Goal: Information Seeking & Learning: Check status

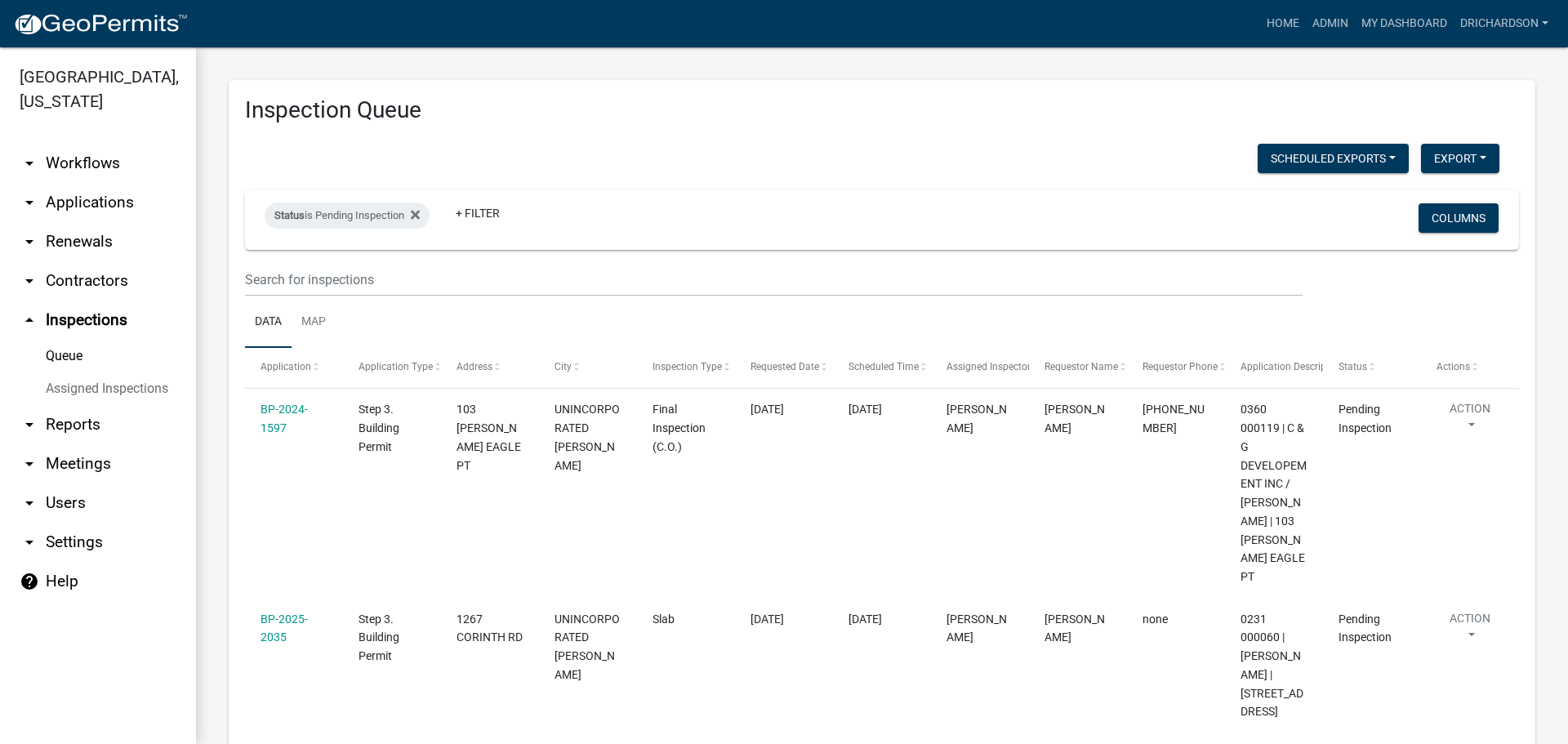
select select "1"
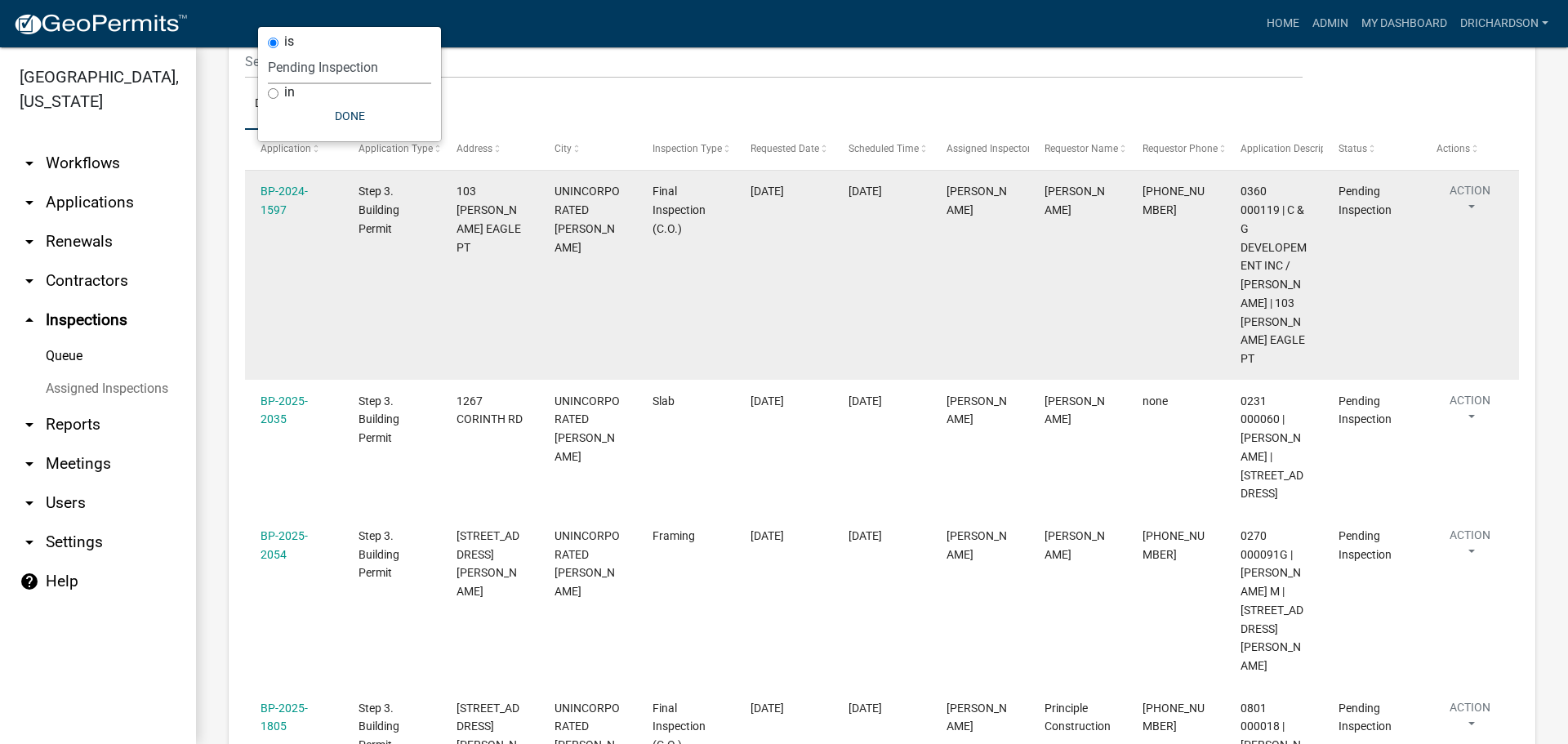
scroll to position [206, 0]
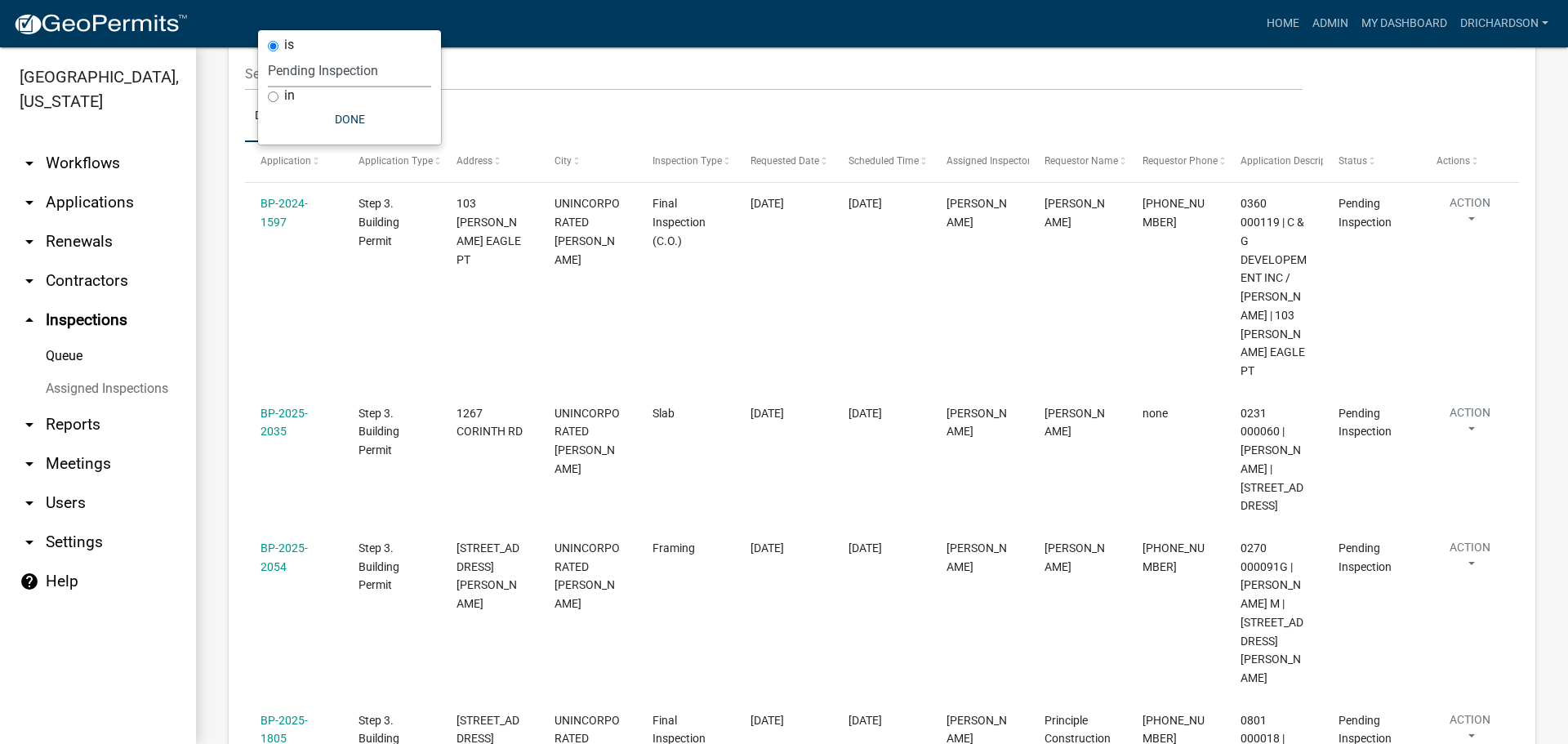
click at [514, 110] on ul "Data Map" at bounding box center [882, 116] width 1274 height 51
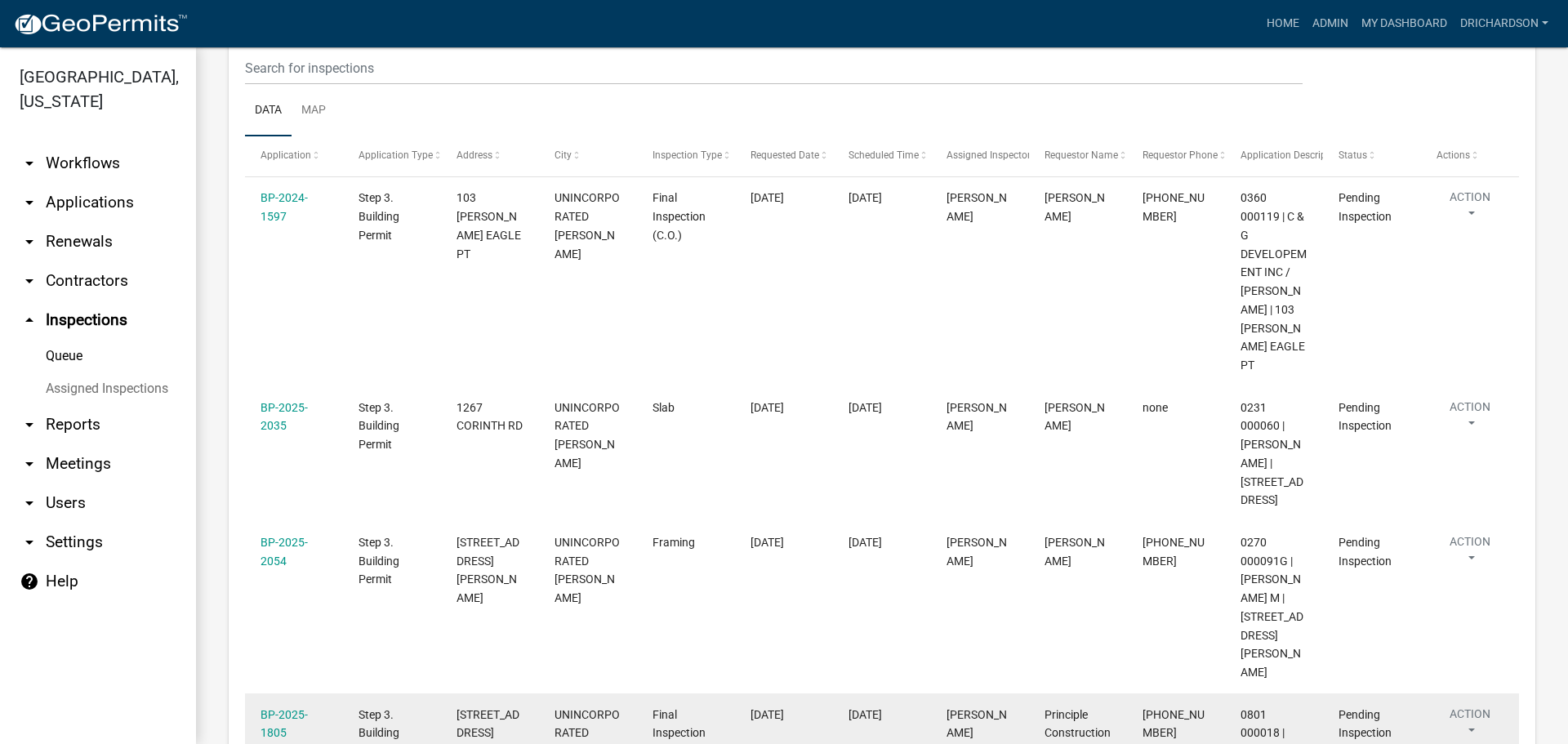
scroll to position [0, 0]
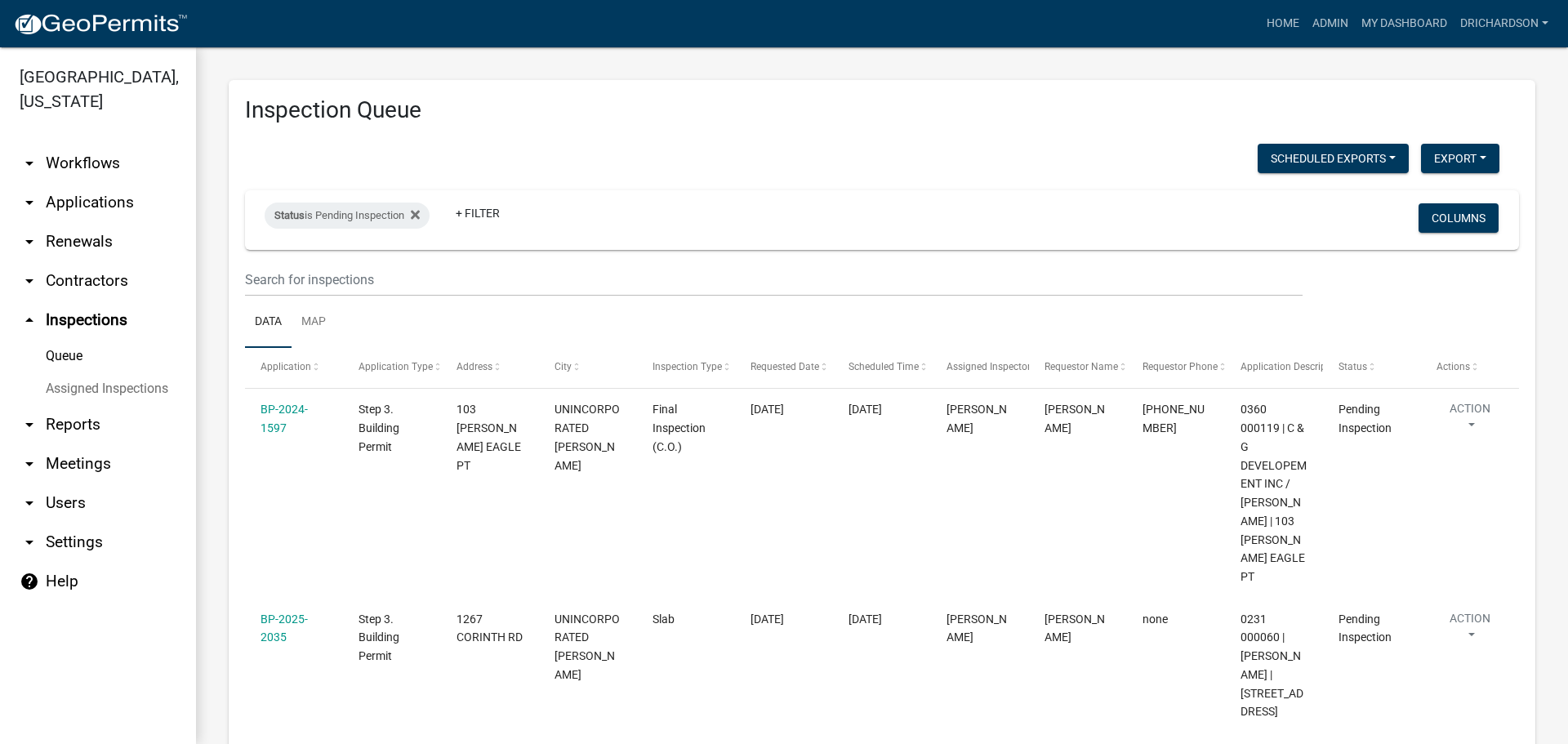
click at [94, 143] on link "arrow_drop_down Workflows" at bounding box center [98, 162] width 196 height 39
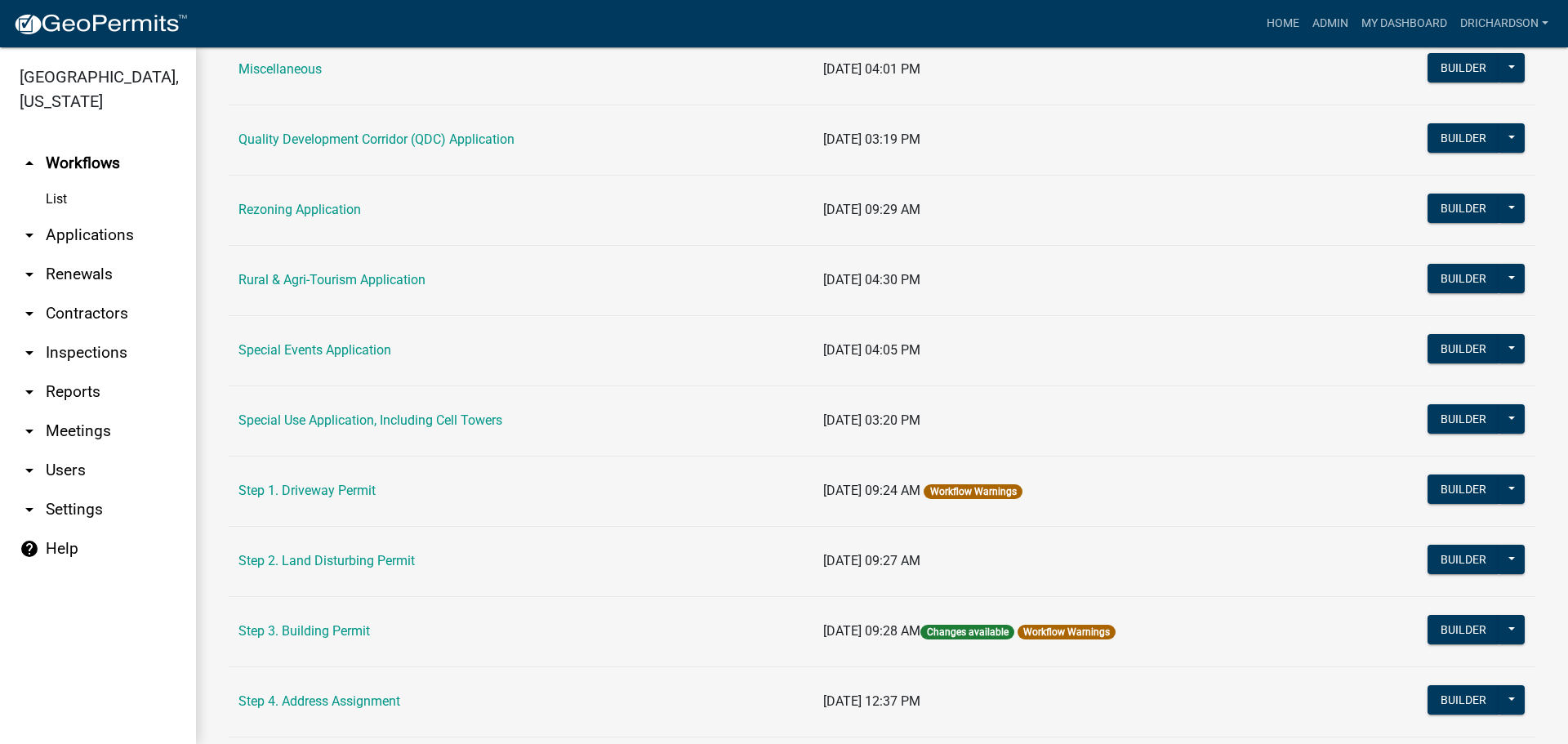
scroll to position [572, 0]
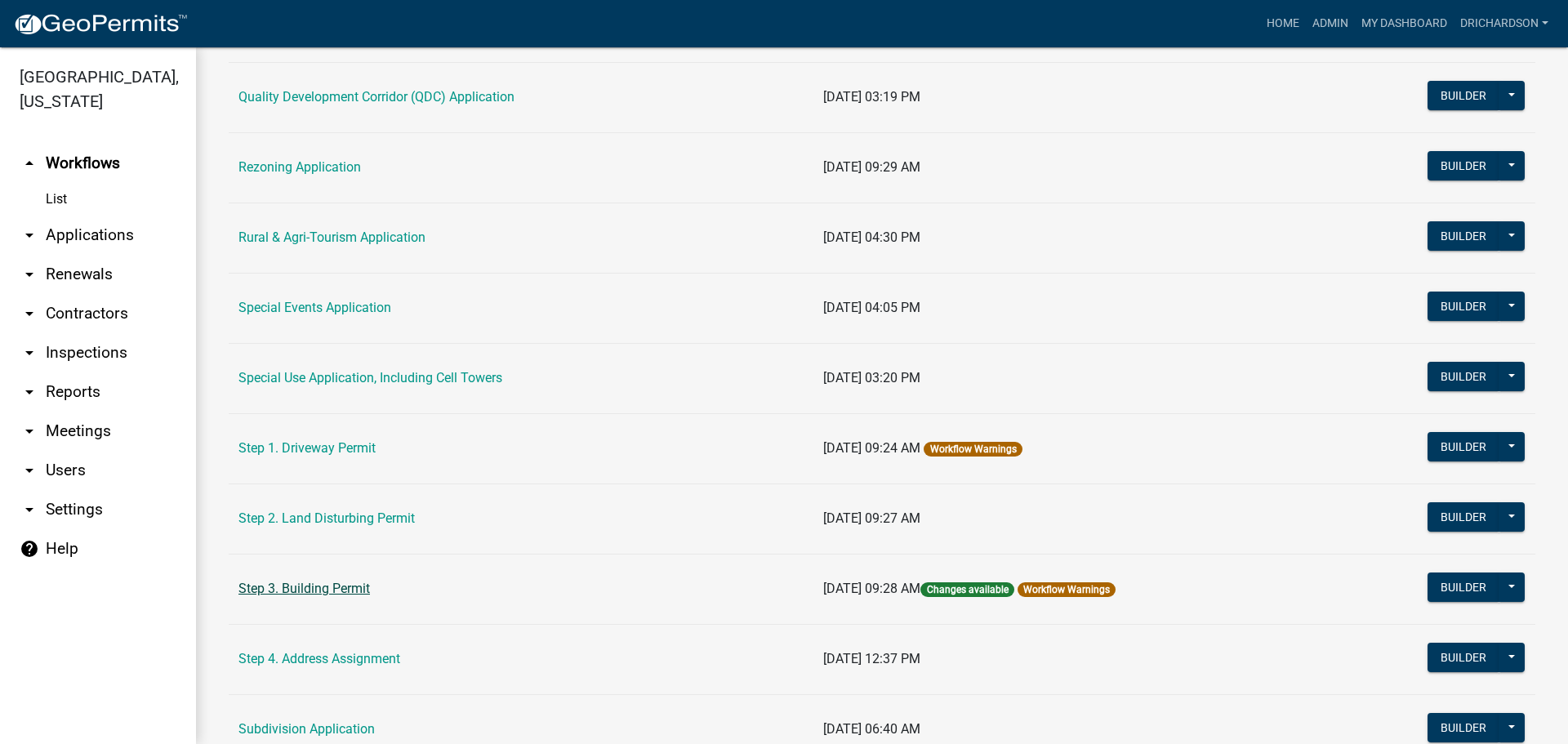
click at [335, 584] on link "Step 3. Building Permit" at bounding box center [304, 588] width 131 height 15
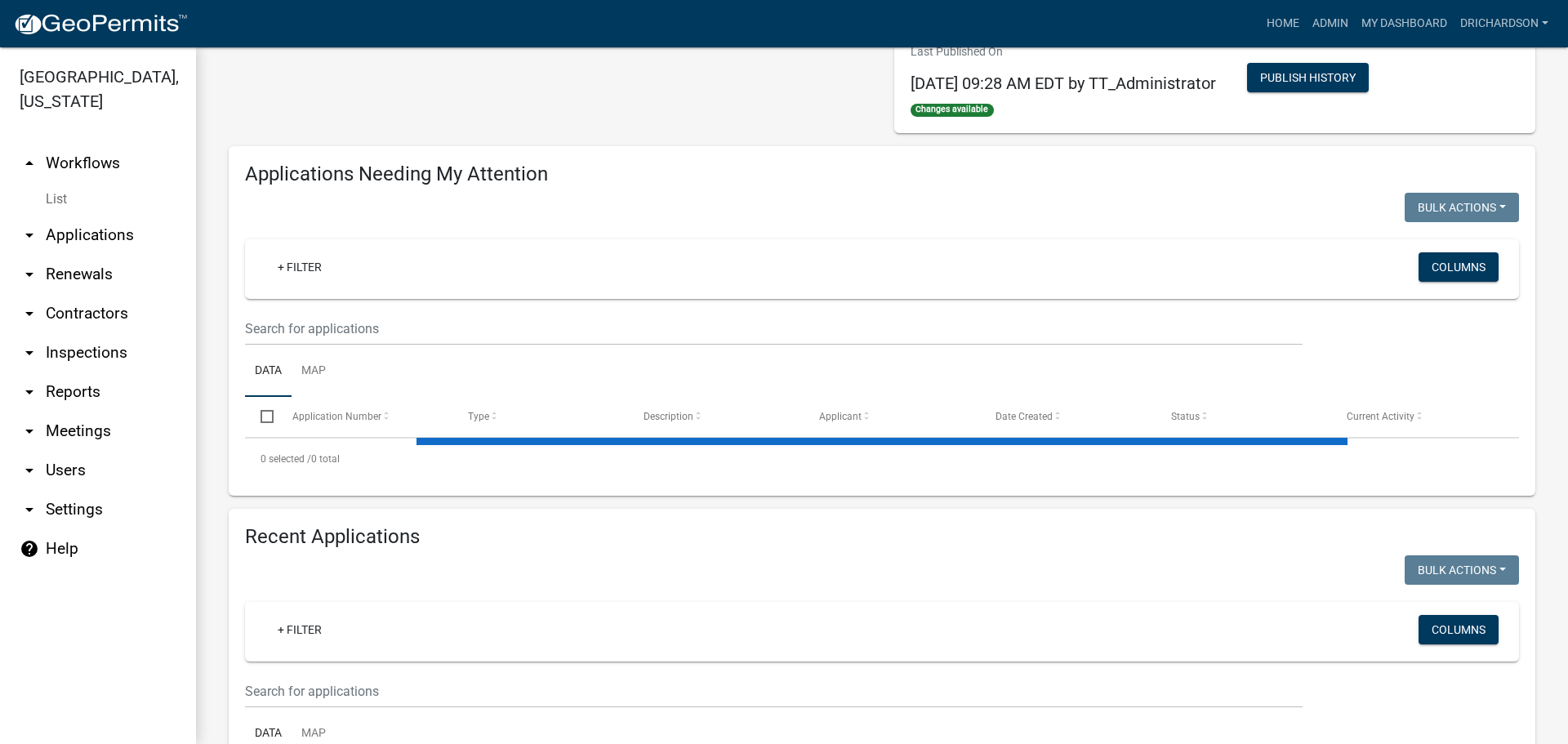
select select "1: 25"
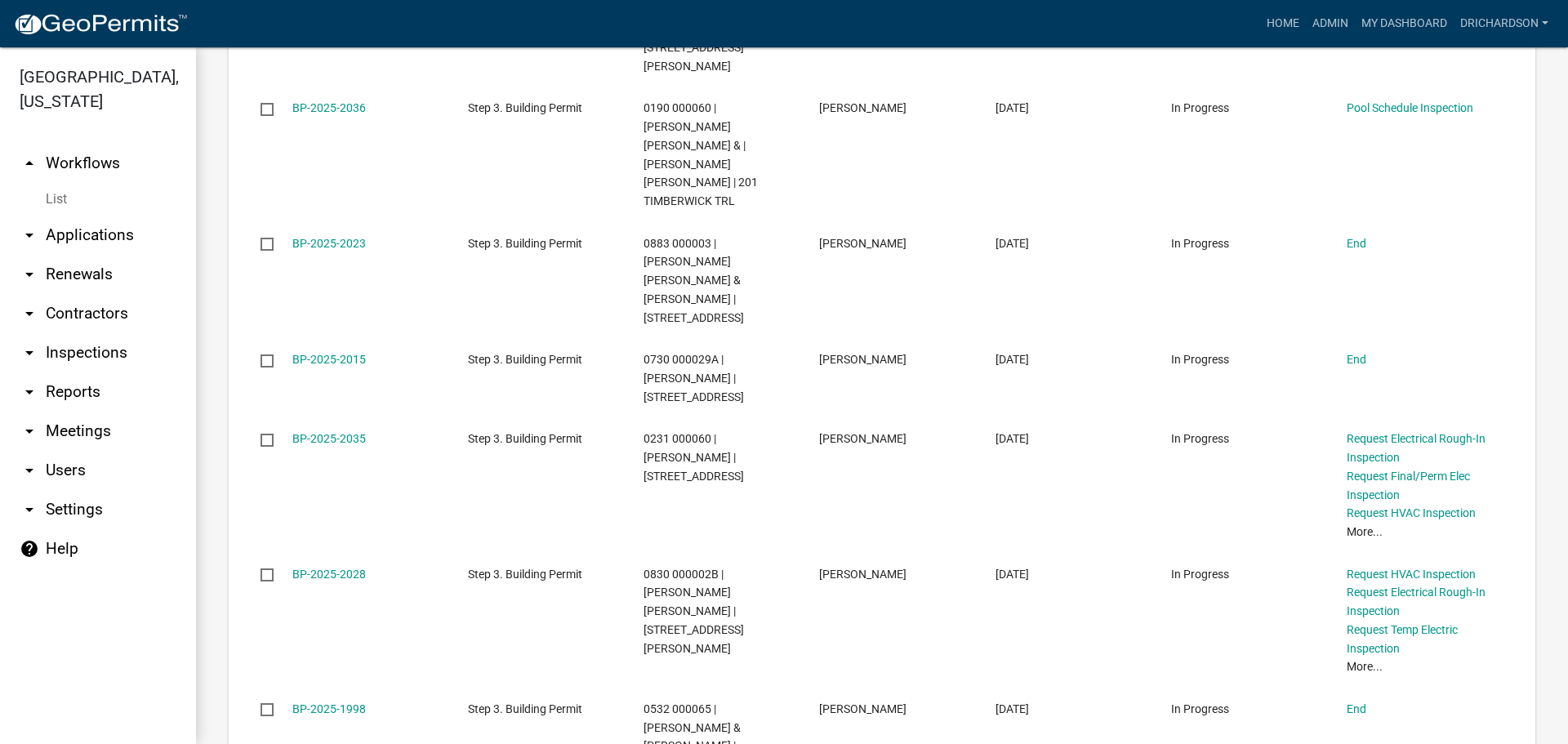
scroll to position [2625, 0]
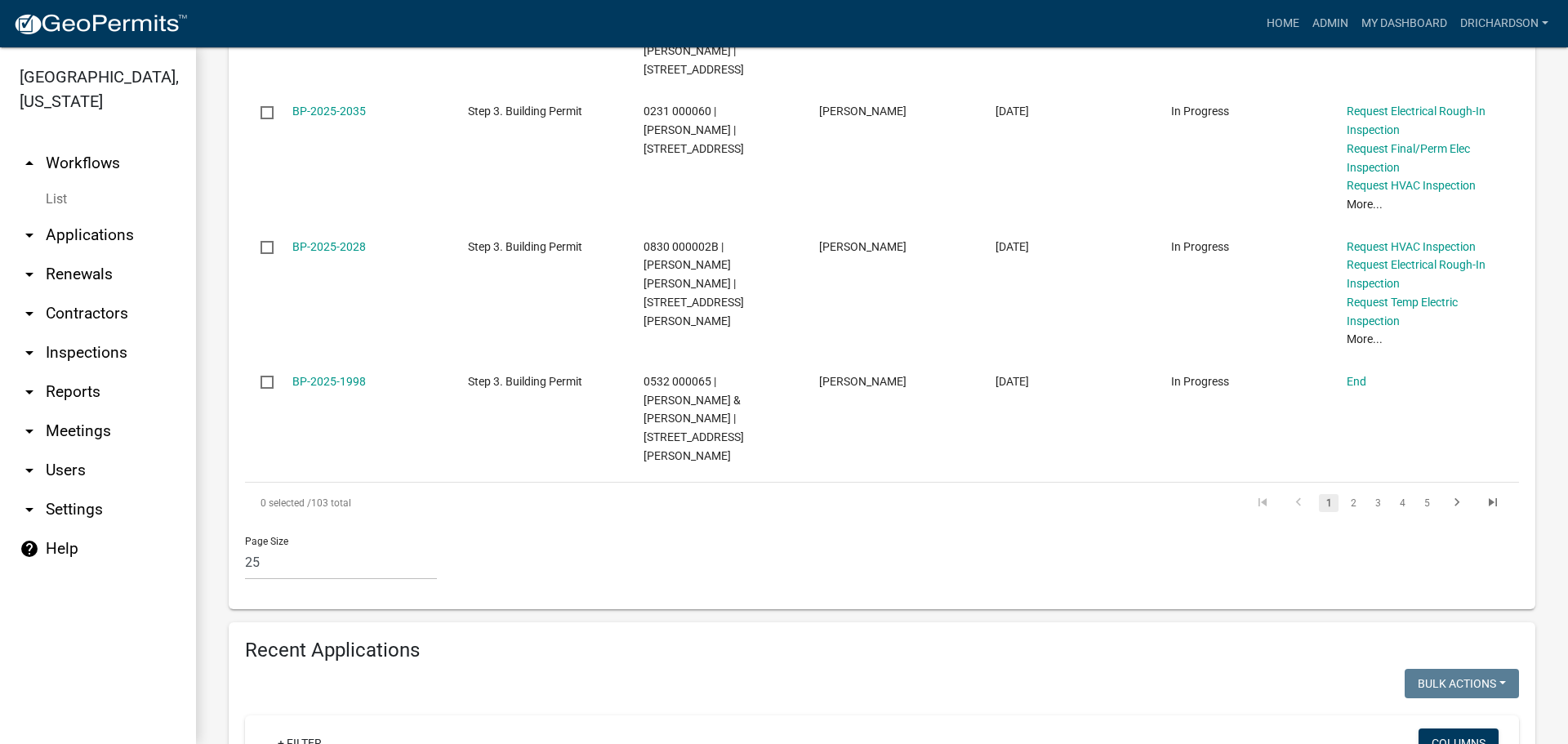
scroll to position [2871, 0]
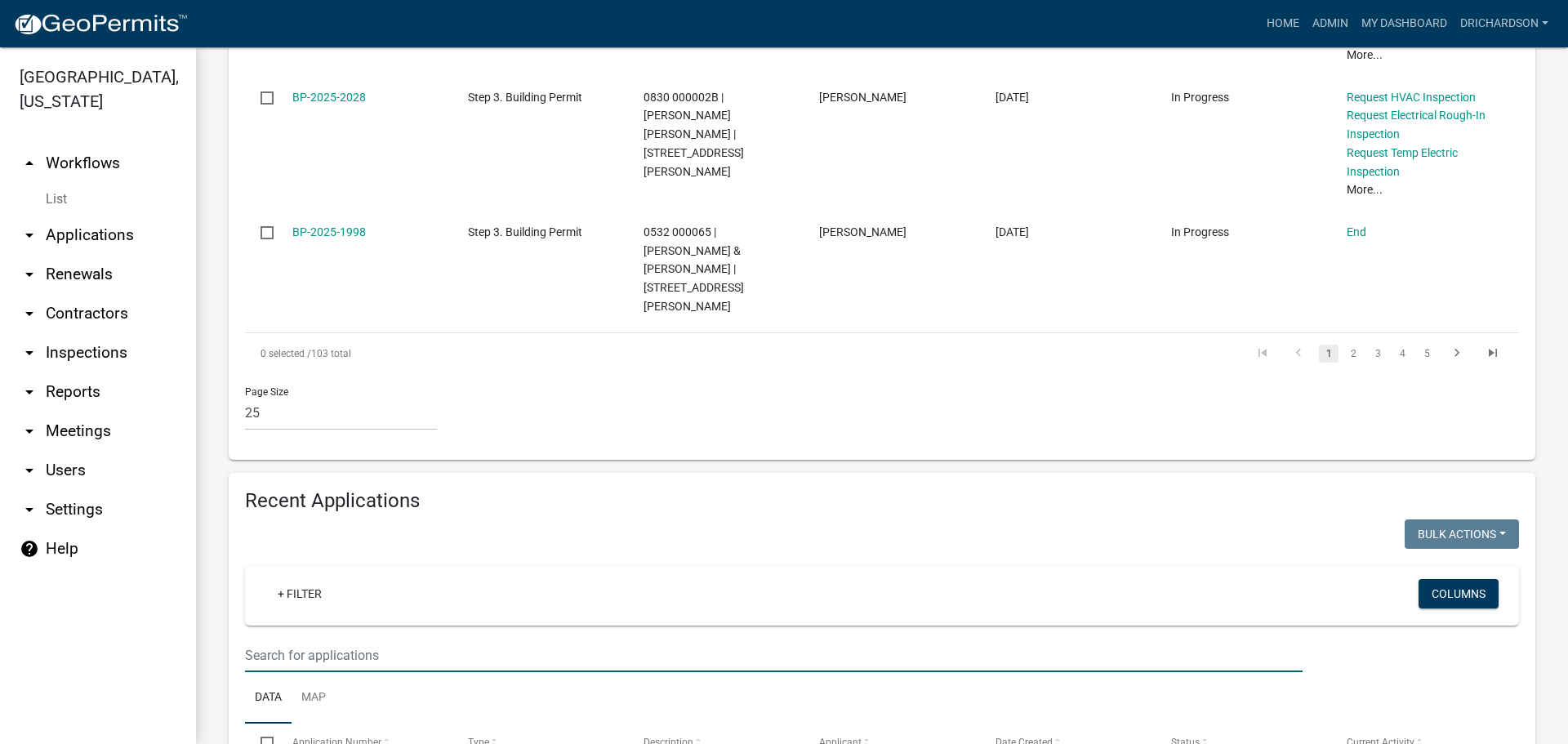
click at [288, 639] on input "text" at bounding box center [774, 655] width 1058 height 33
type input "[PERSON_NAME]"
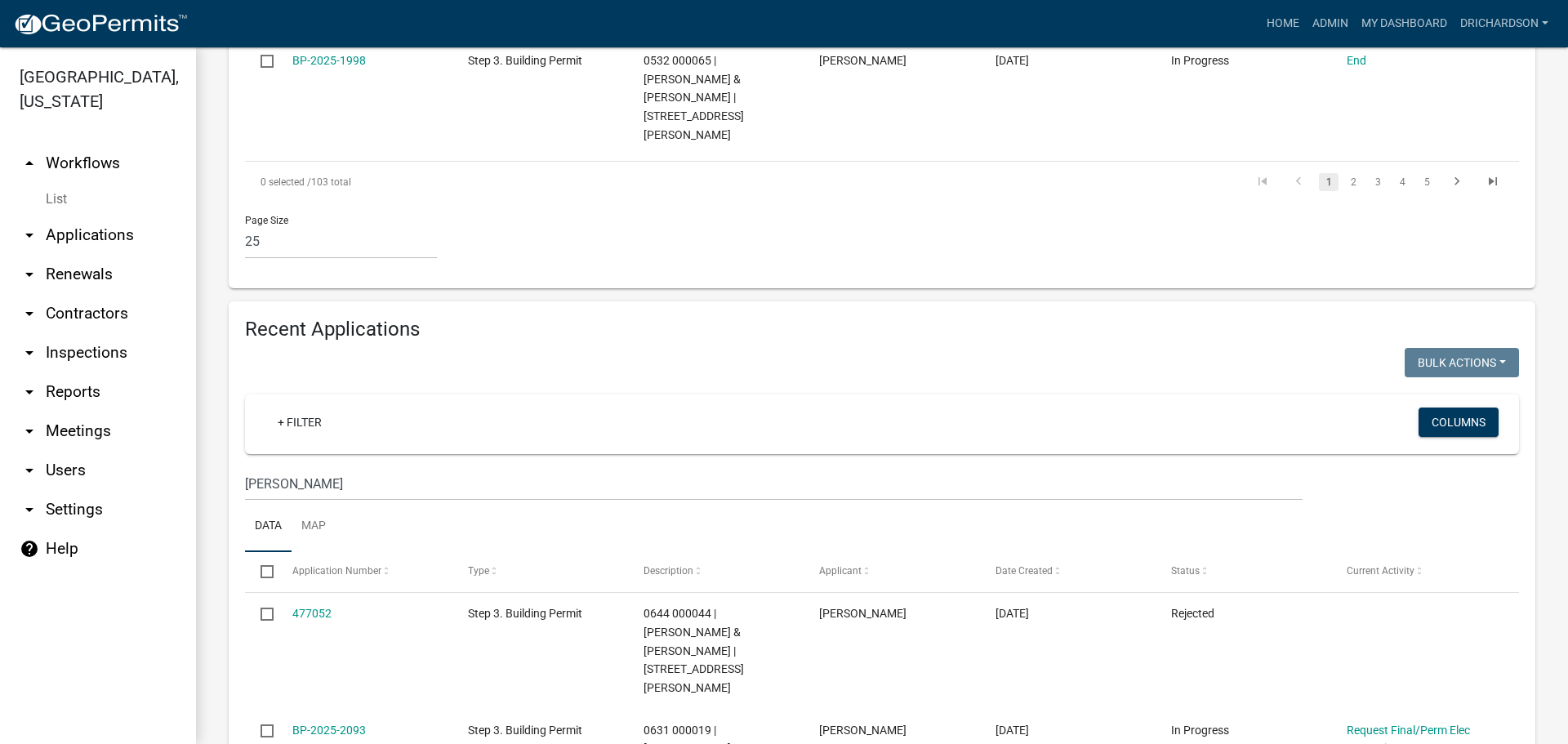
scroll to position [2960, 0]
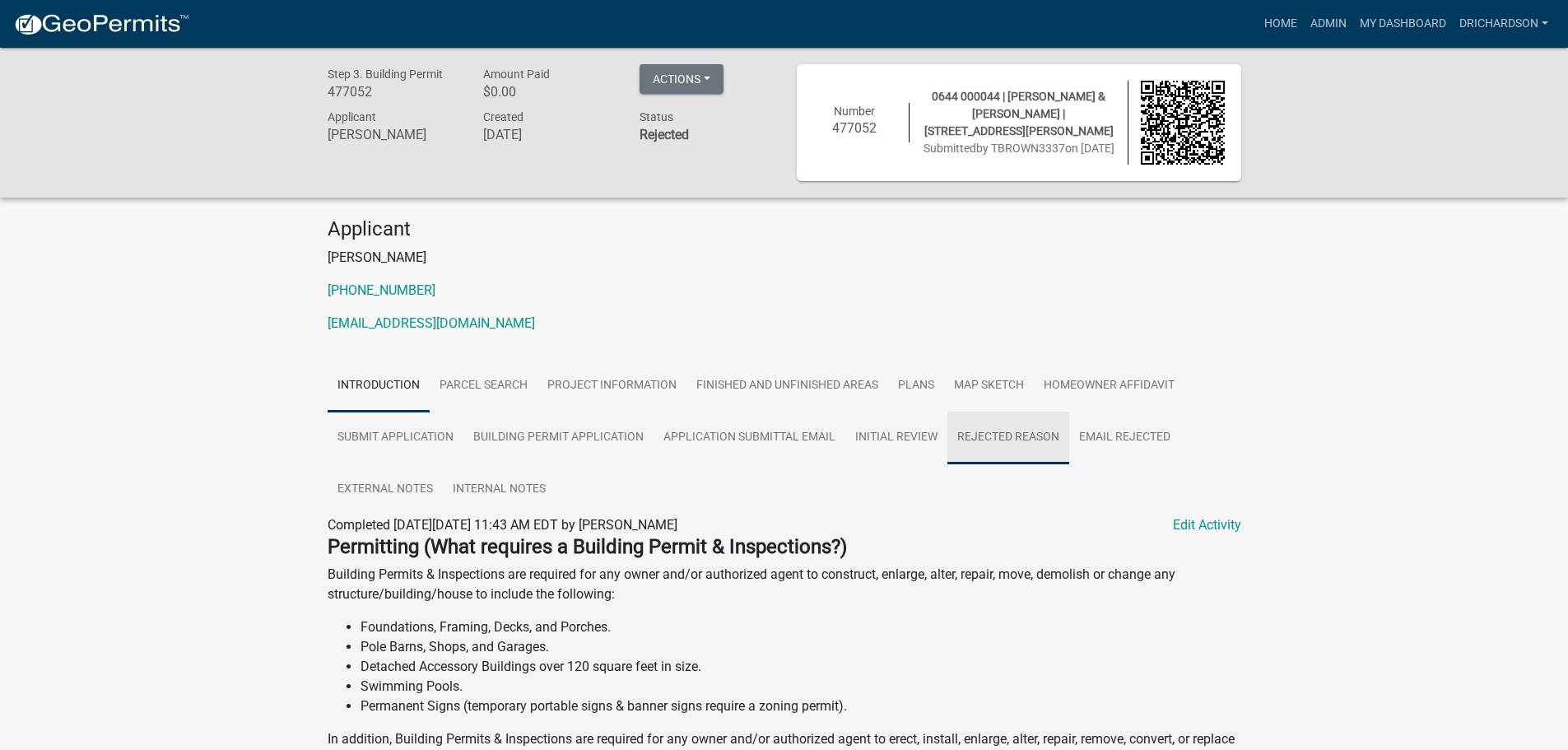
click at [1034, 437] on link "Rejected Reason" at bounding box center [1008, 438] width 122 height 53
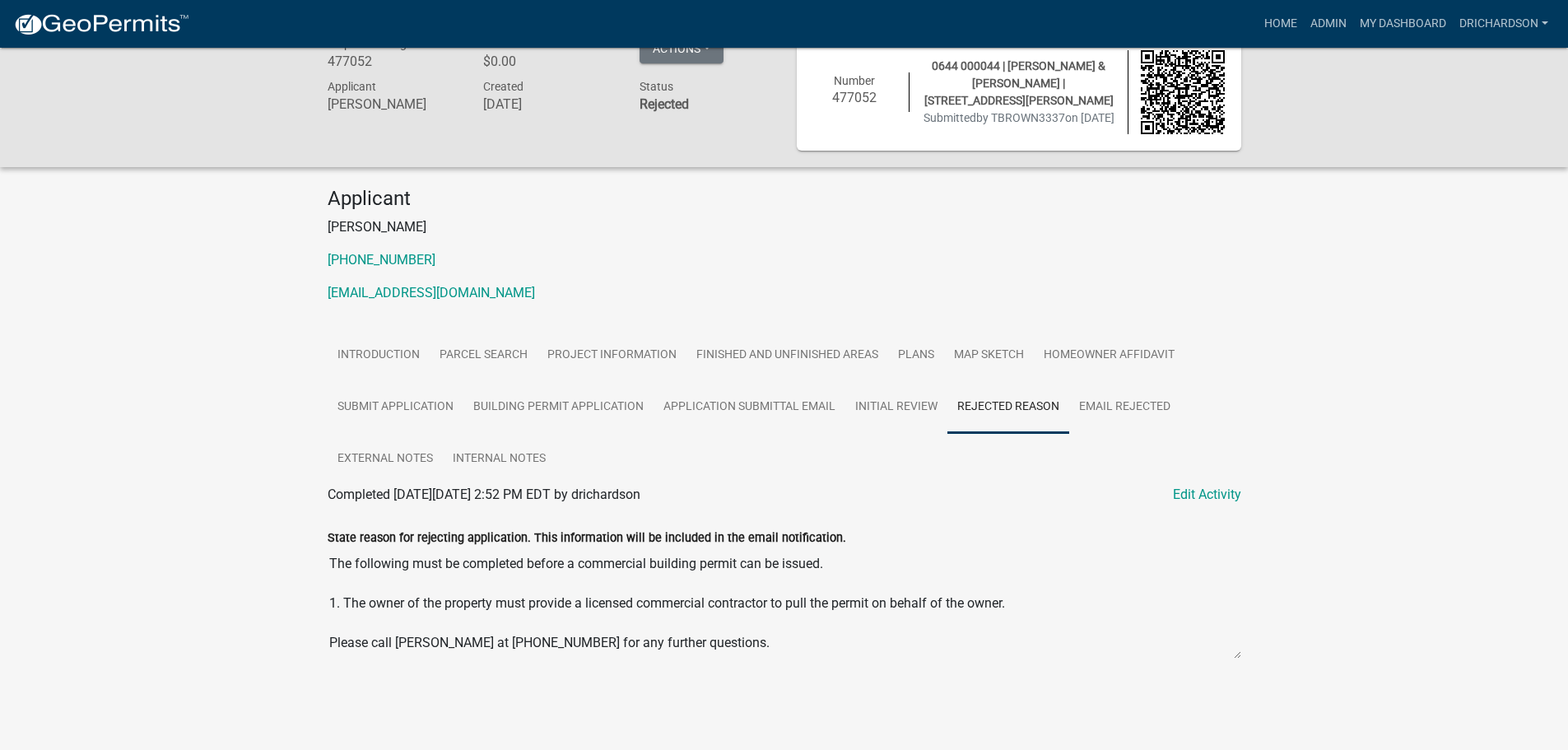
scroll to position [48, 0]
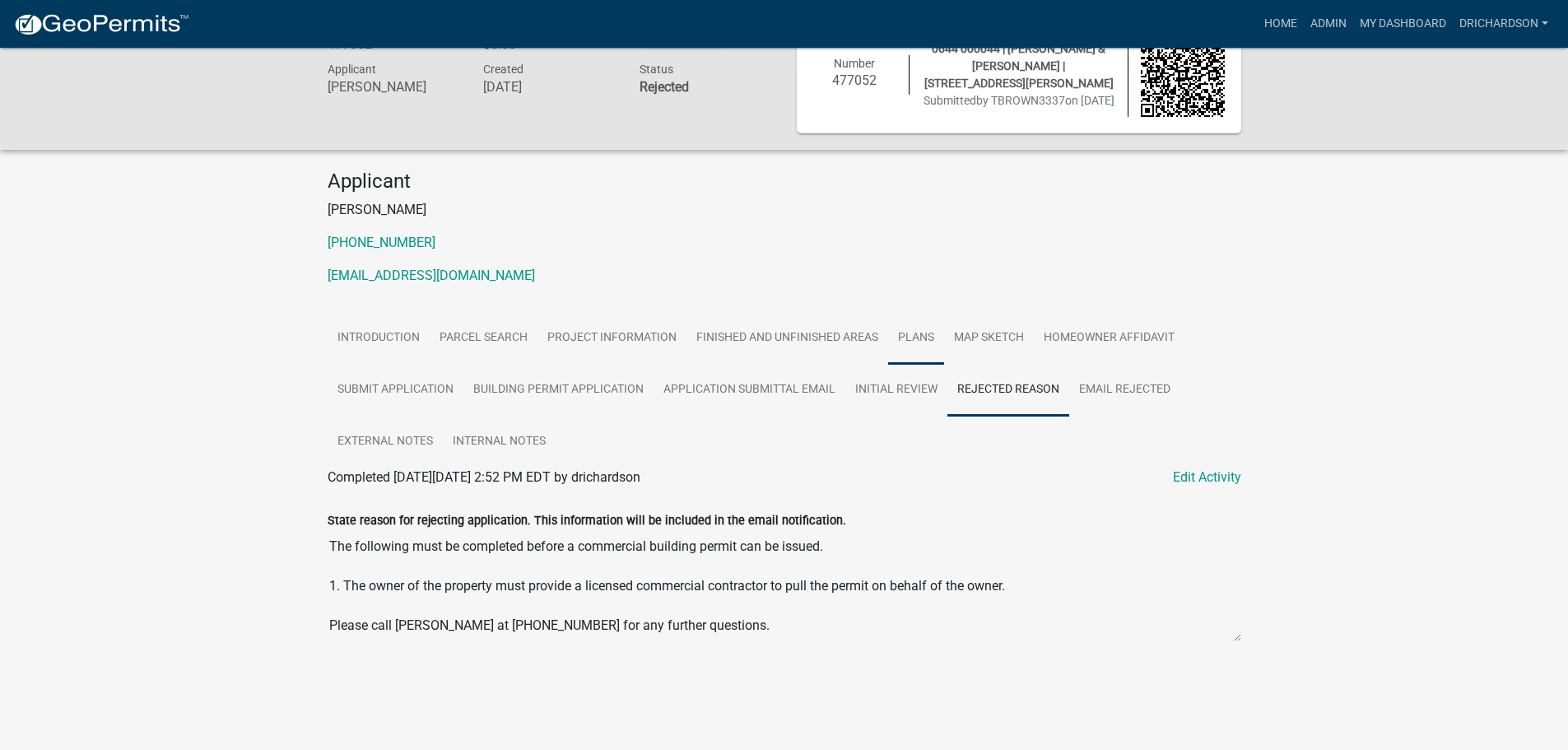
click at [911, 343] on link "Plans" at bounding box center [916, 338] width 56 height 53
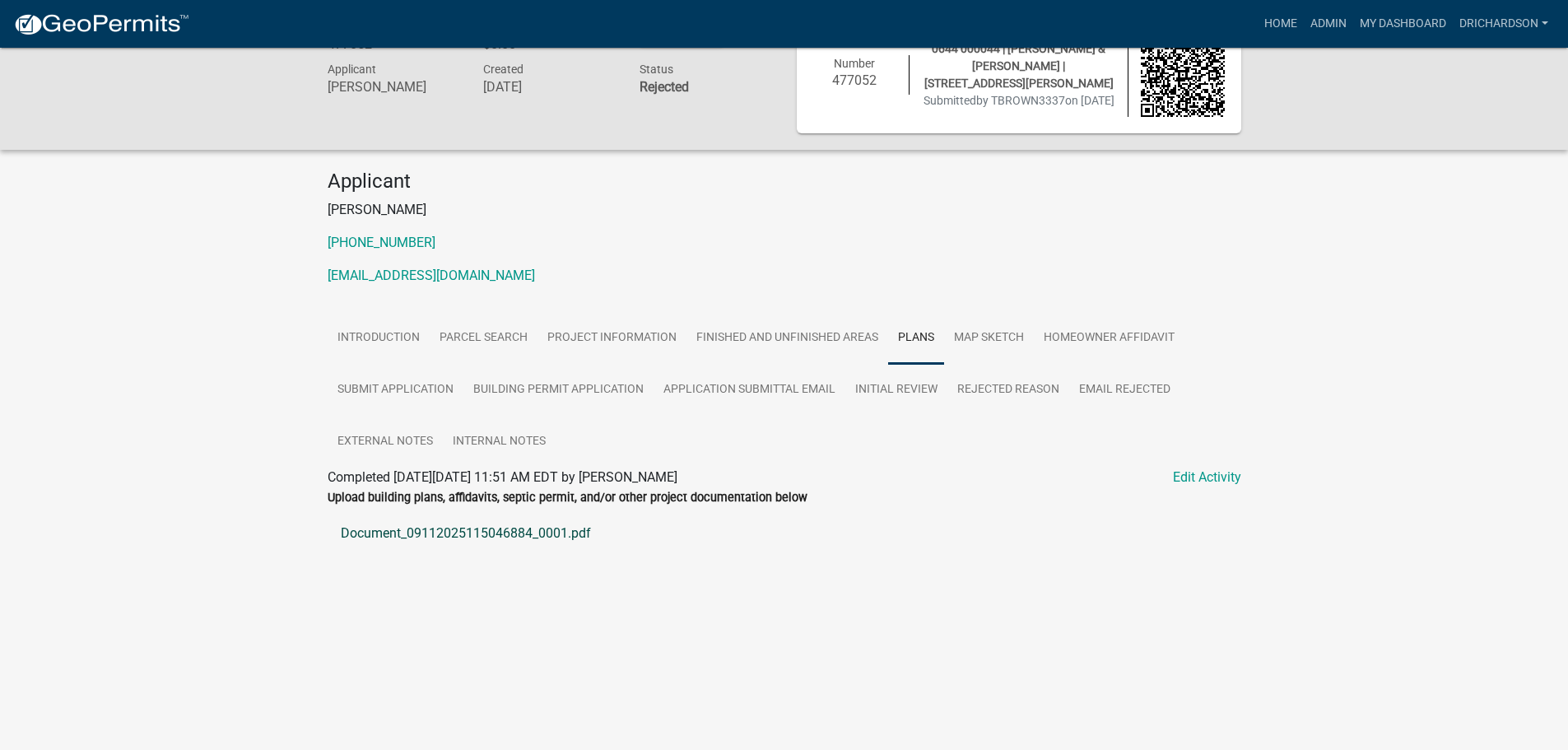
click at [536, 537] on link "Document_09112025115046884_0001.pdf" at bounding box center [784, 533] width 914 height 39
click at [1011, 349] on link "Map Sketch" at bounding box center [989, 338] width 90 height 53
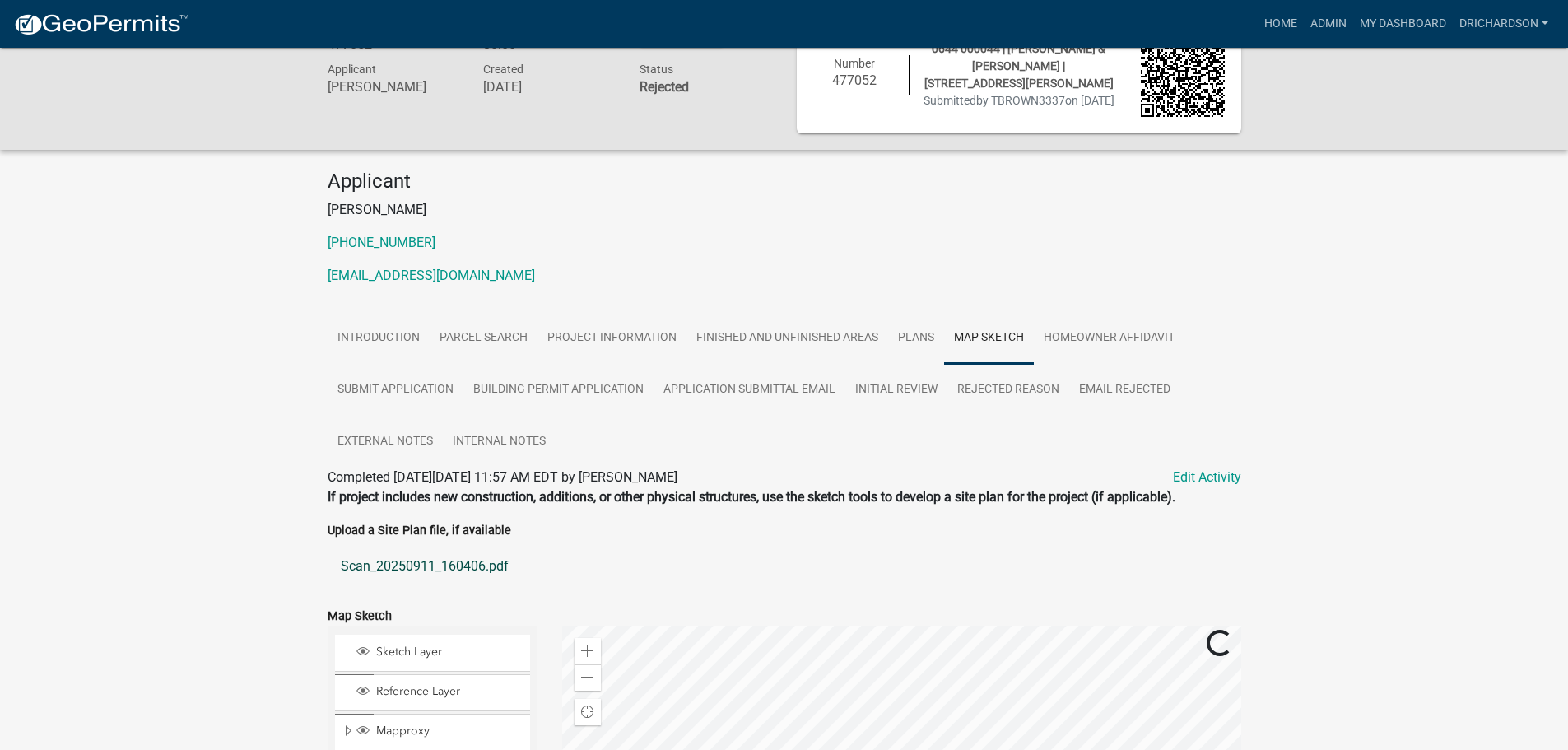
click at [483, 572] on link "Scan_20250911_160406.pdf" at bounding box center [784, 566] width 914 height 39
click at [592, 347] on link "Project Information" at bounding box center [612, 338] width 149 height 53
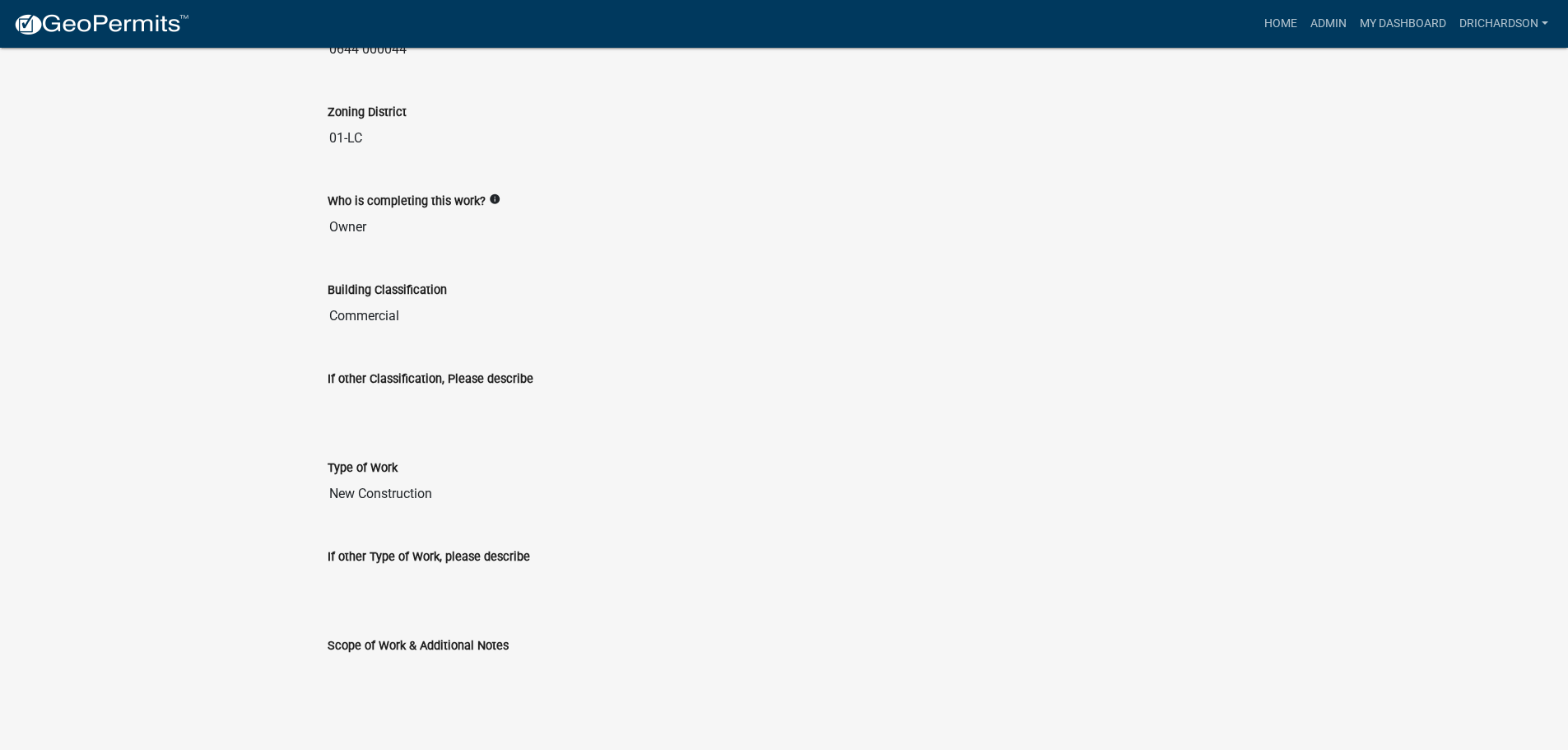
scroll to position [1247, 0]
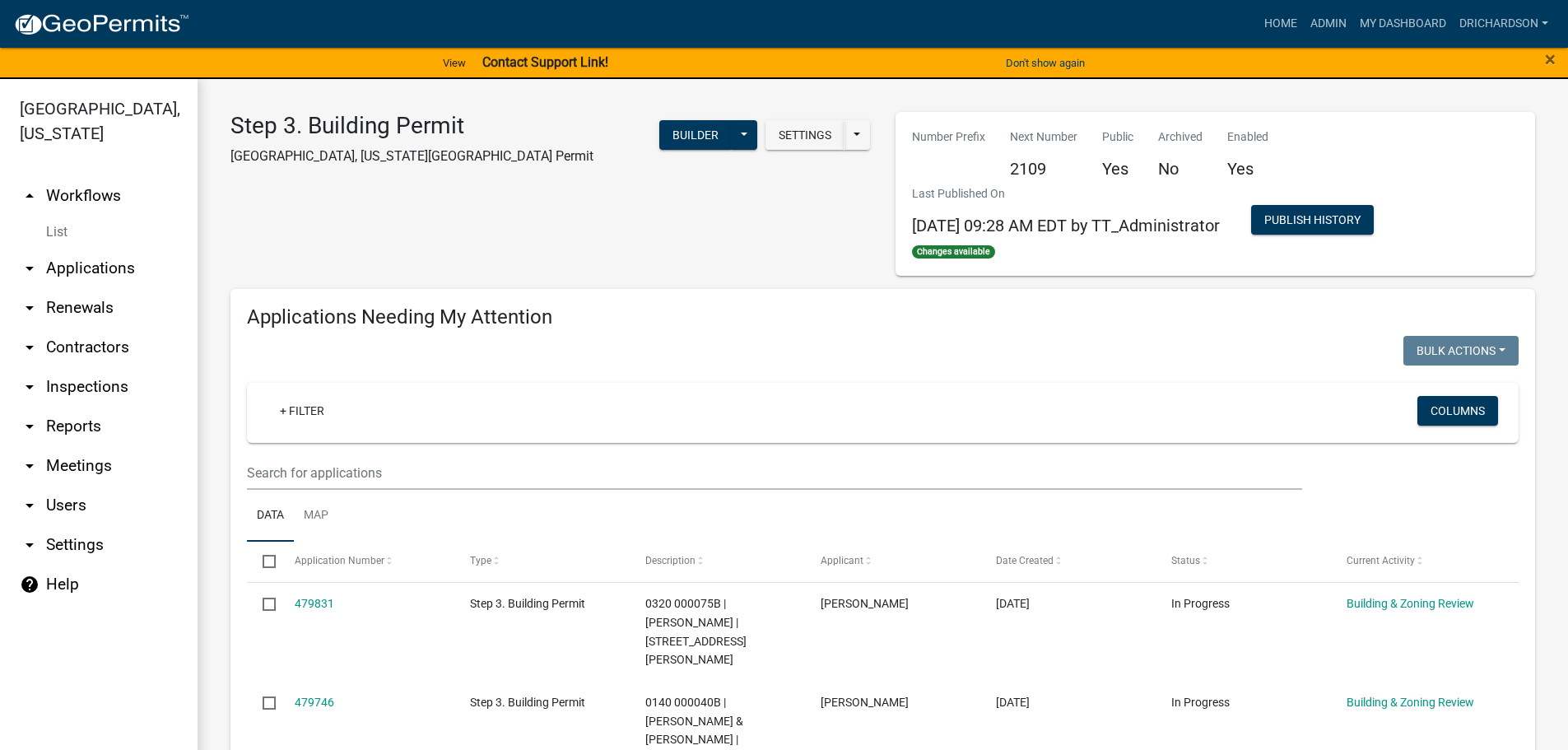
select select "1: 25"
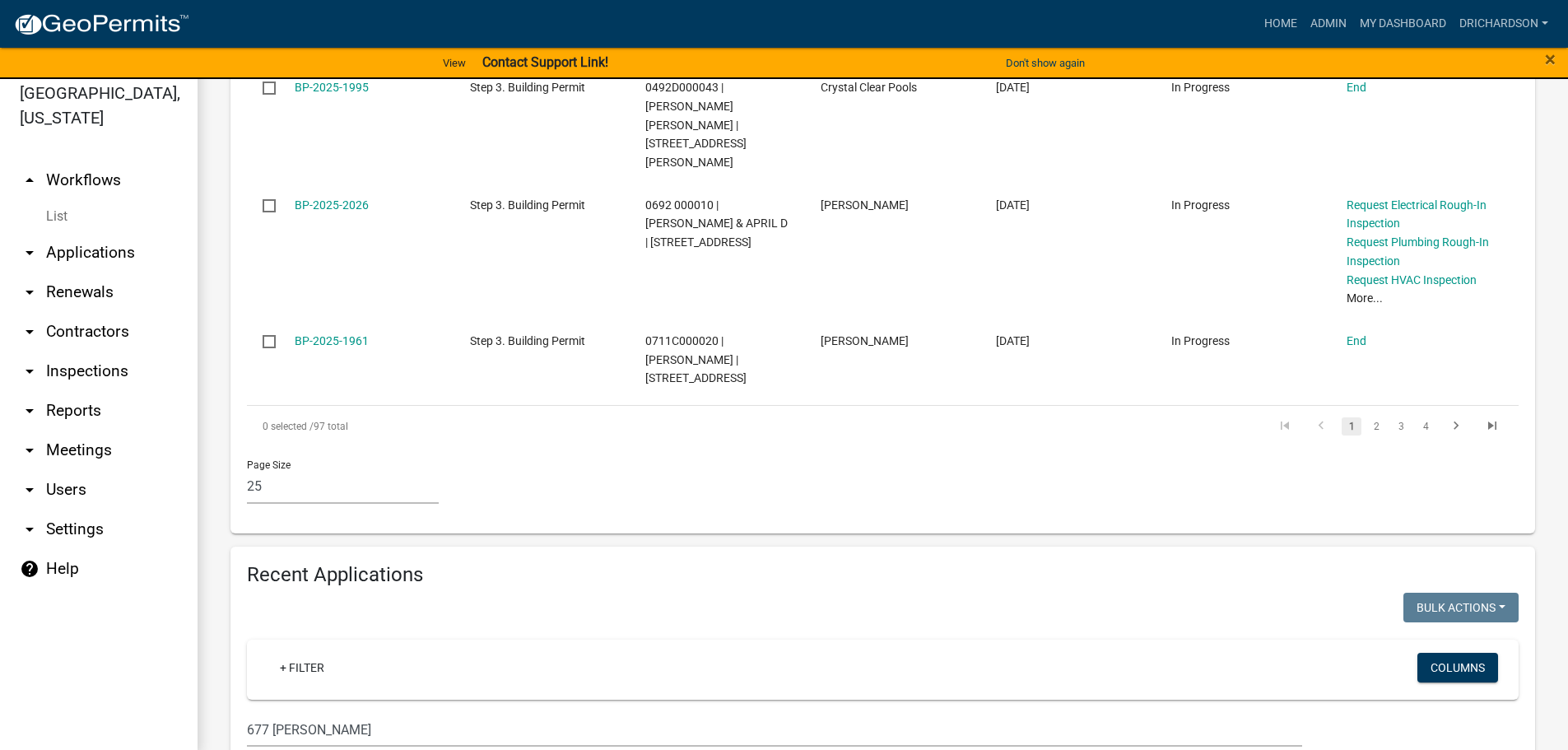
scroll to position [20, 0]
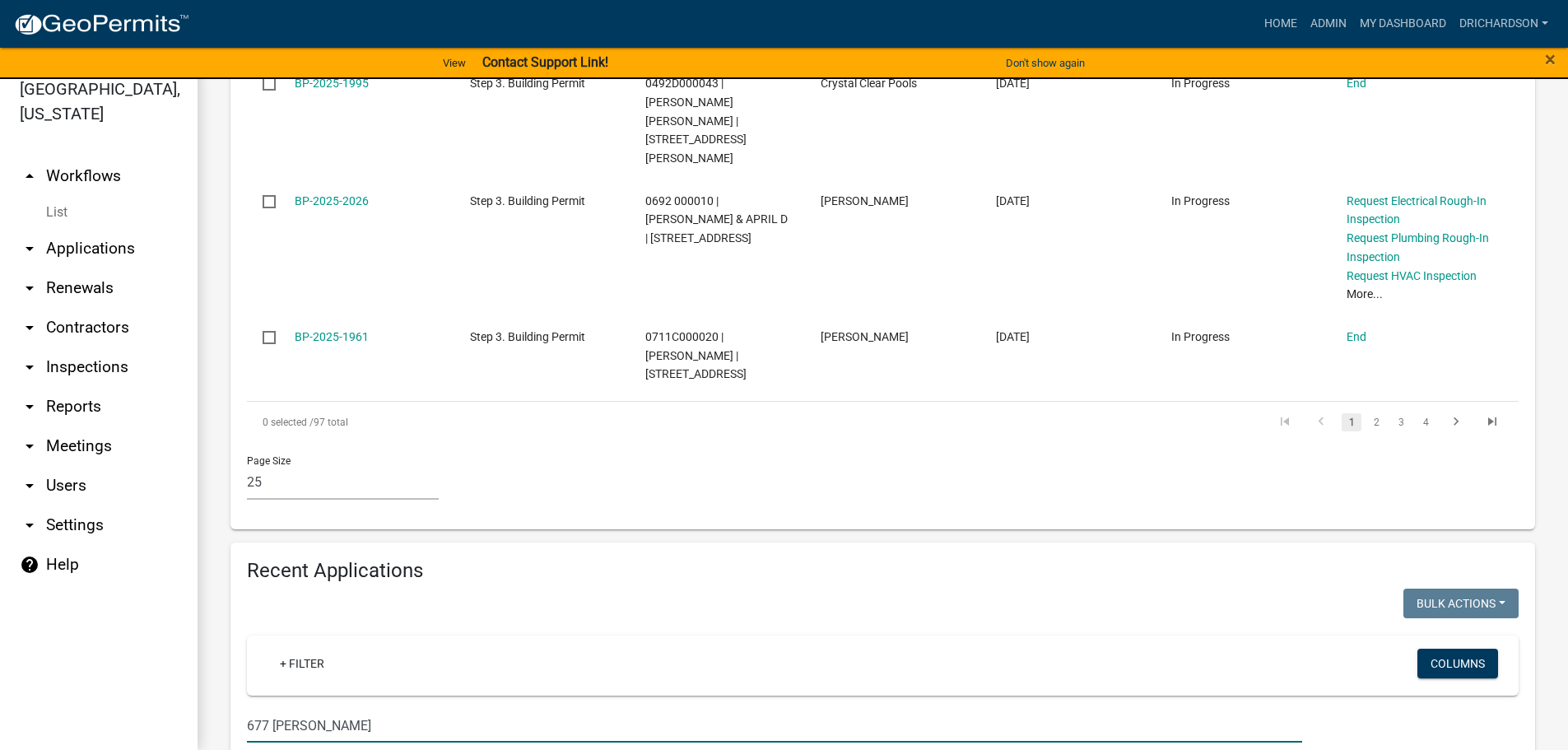
drag, startPoint x: 313, startPoint y: 388, endPoint x: 145, endPoint y: 381, distance: 168.1
click at [145, 381] on div "Troup County, Georgia arrow_drop_up Workflows List arrow_drop_down Applications…" at bounding box center [784, 404] width 1568 height 691
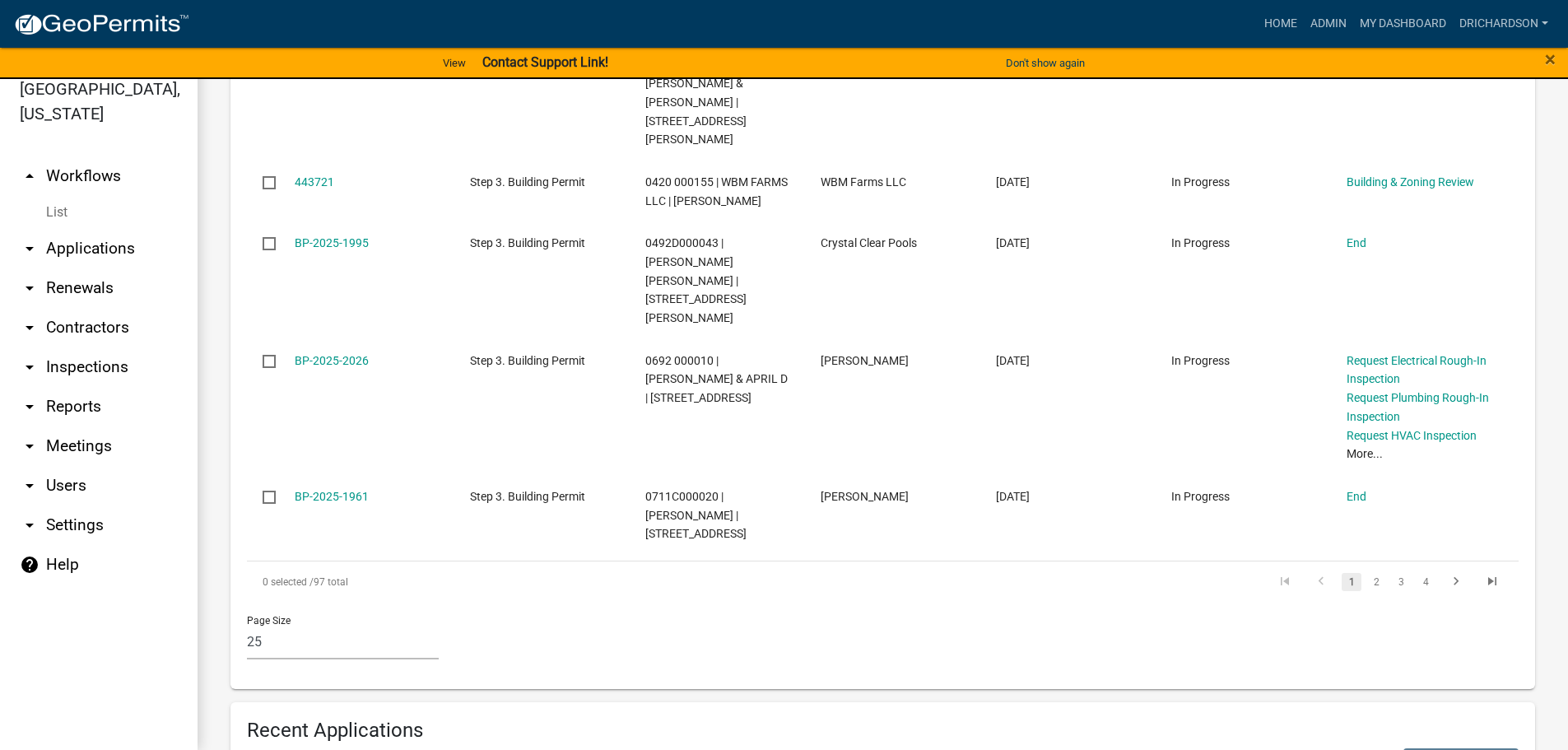
scroll to position [2720, 0]
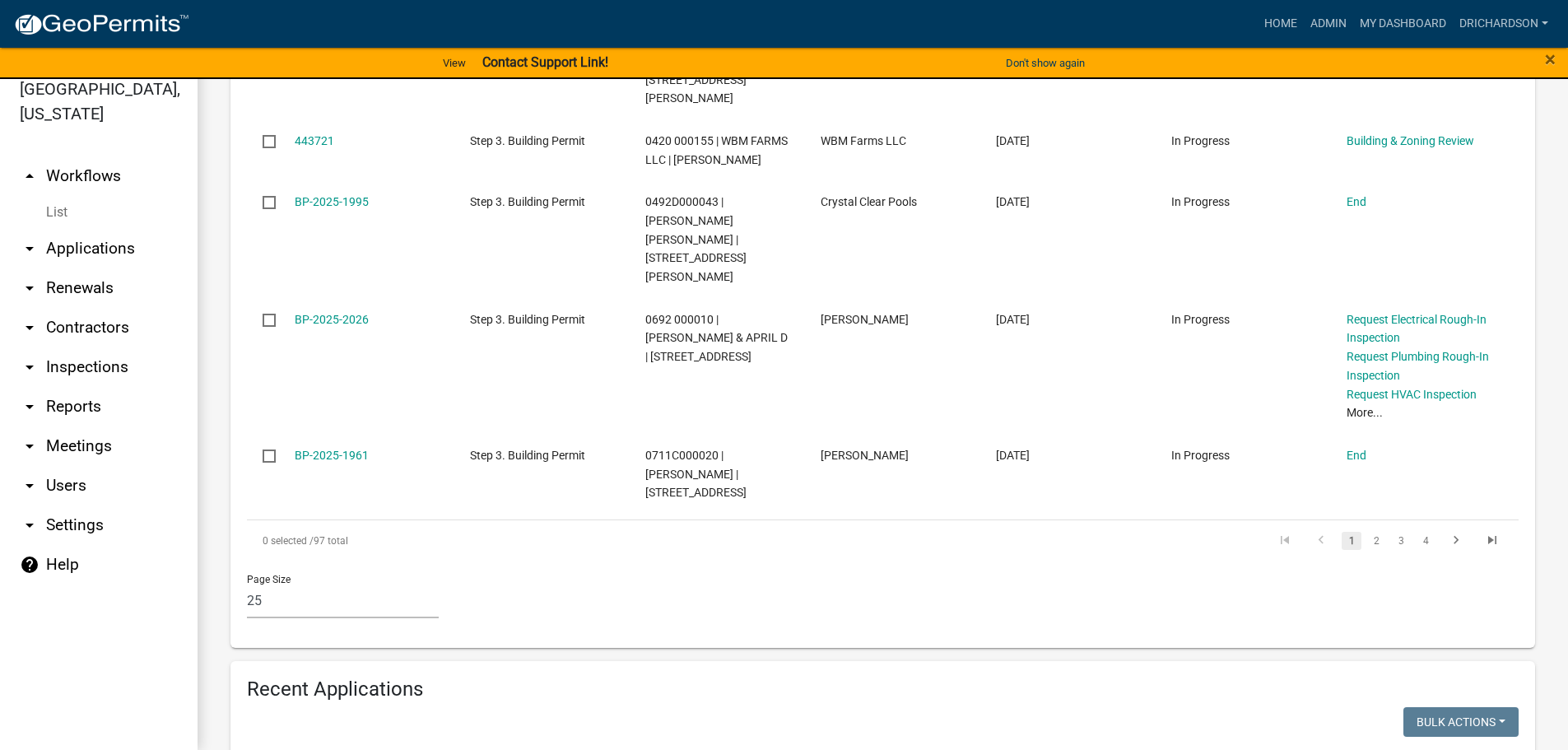
drag, startPoint x: 337, startPoint y: 511, endPoint x: 216, endPoint y: 510, distance: 121.0
paste input "WALDROUP RD"
type input "8 WALDROUP RD"
click at [43, 229] on link "arrow_drop_down Applications" at bounding box center [99, 248] width 197 height 39
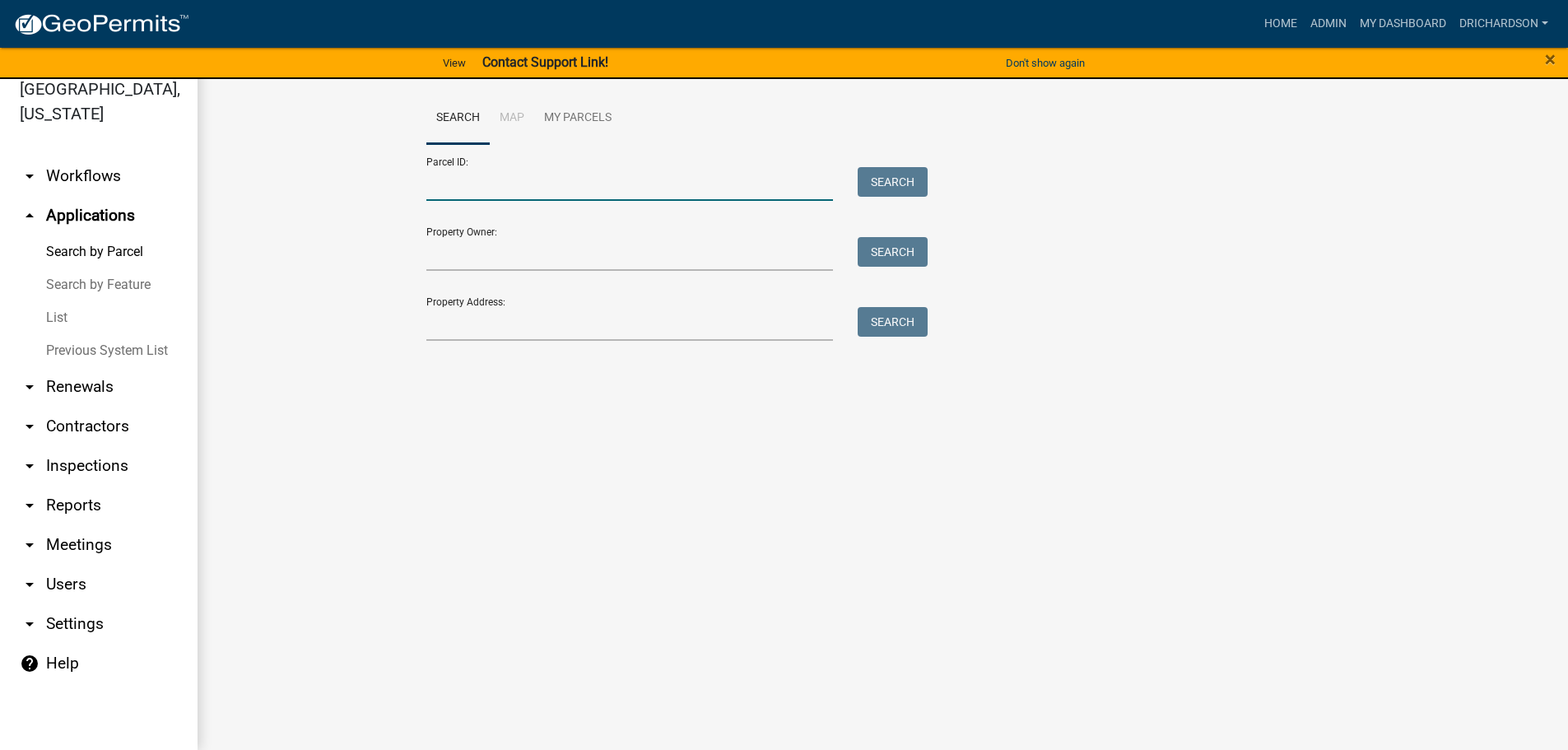
click at [474, 190] on input "Parcel ID:" at bounding box center [629, 183] width 407 height 34
click at [448, 253] on input "Property Owner:" at bounding box center [629, 254] width 407 height 34
click at [461, 330] on input "Property Address:" at bounding box center [629, 324] width 407 height 34
paste input "8 WALDROUP RD"
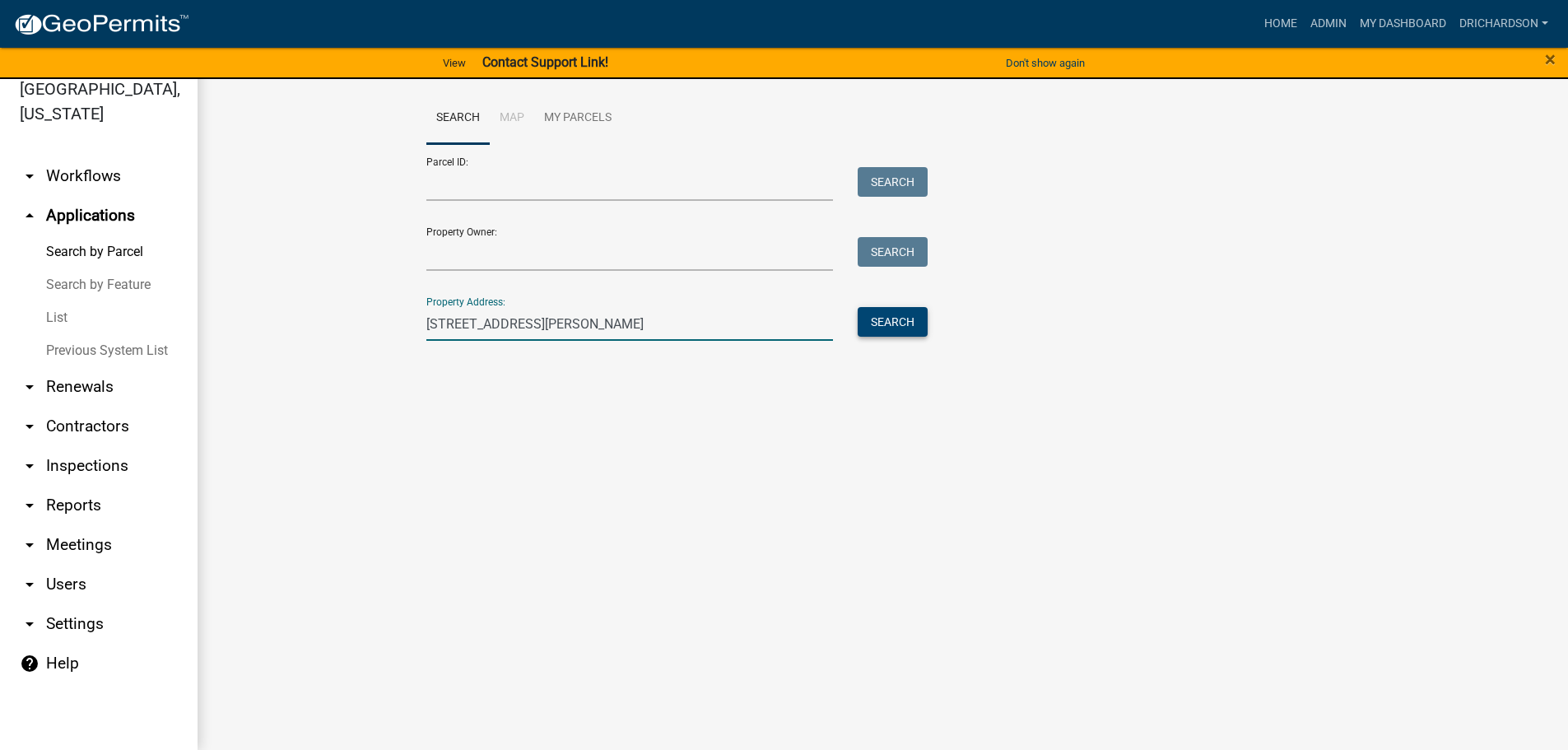
type input "8 WALDROUP RD"
click at [877, 331] on button "Search" at bounding box center [893, 322] width 70 height 30
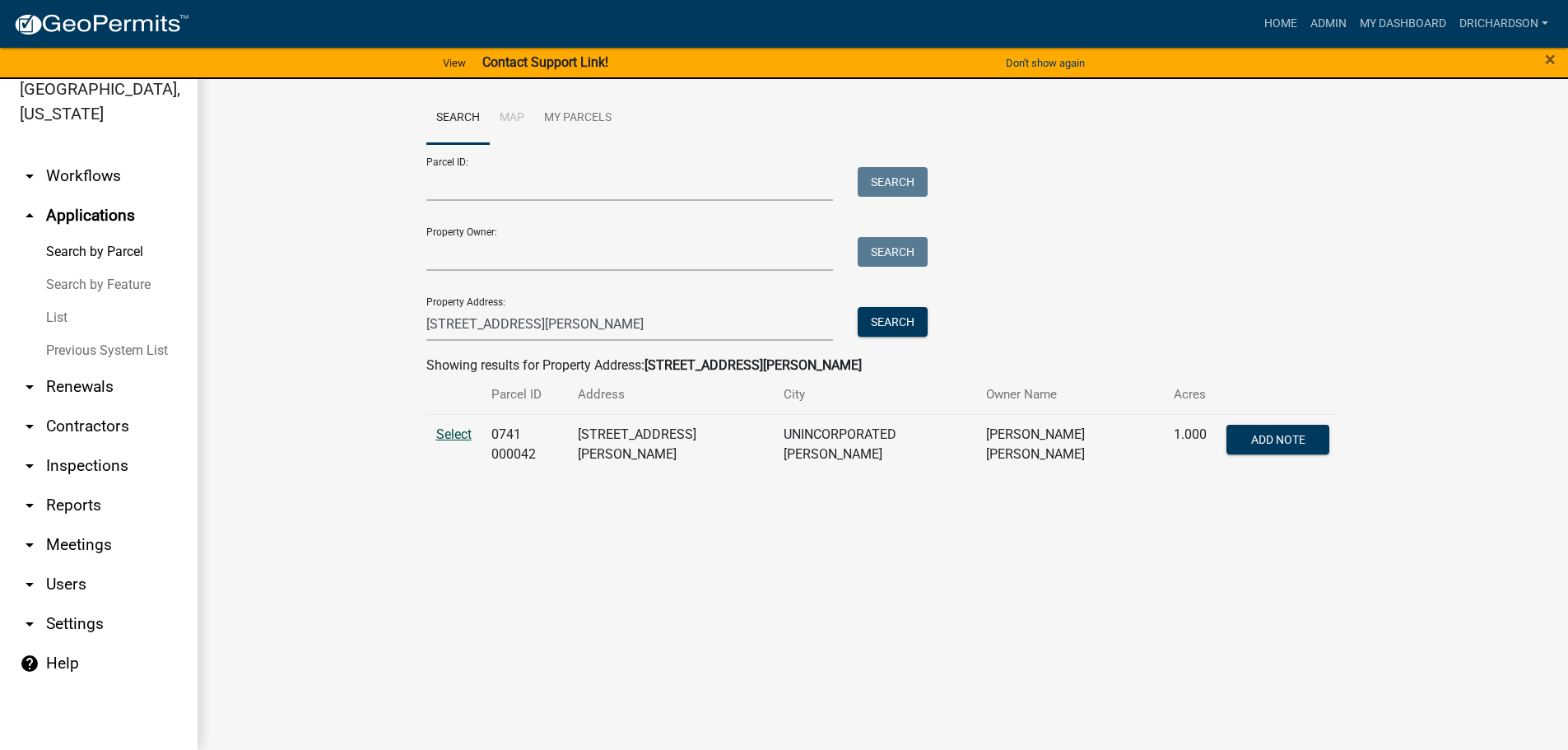
click at [458, 427] on span "Select" at bounding box center [454, 434] width 35 height 15
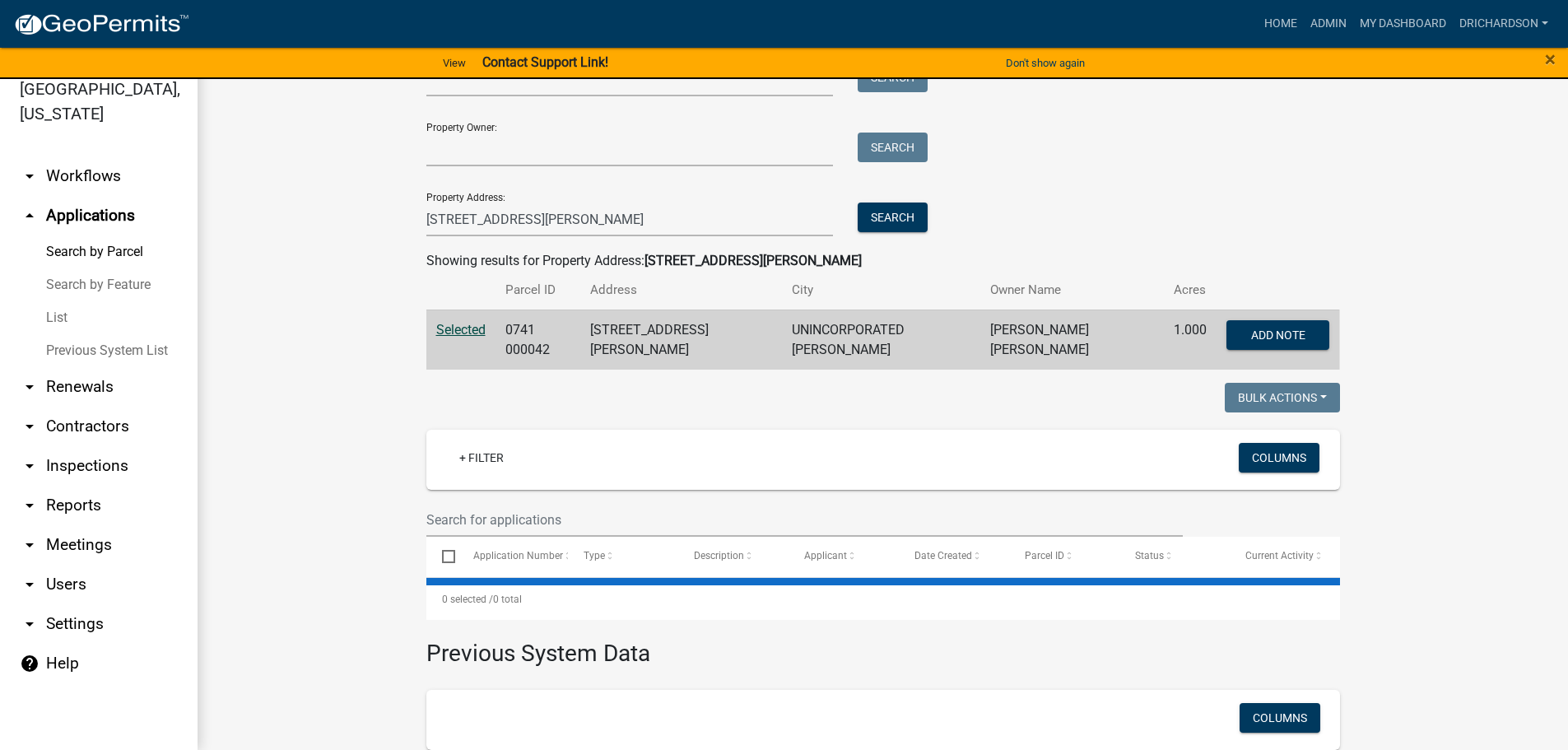
scroll to position [261, 0]
